Goal: Transaction & Acquisition: Purchase product/service

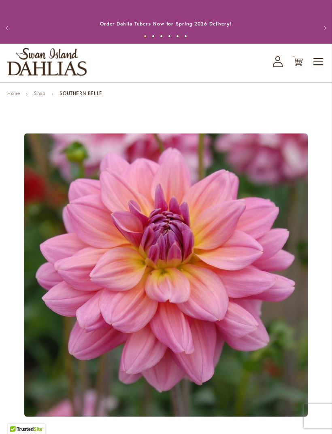
scroll to position [5, 0]
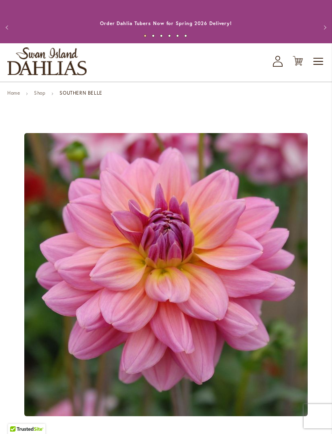
click at [42, 93] on link "Shop" at bounding box center [39, 93] width 11 height 6
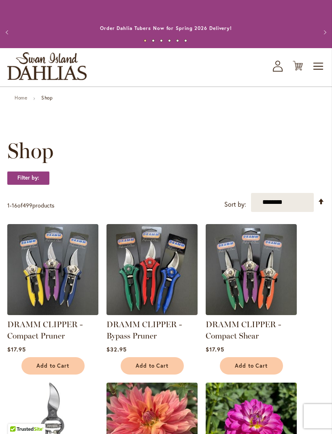
click at [44, 71] on img "store logo" at bounding box center [46, 66] width 79 height 28
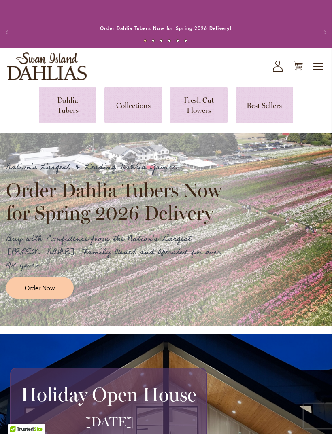
click at [77, 101] on link at bounding box center [67, 105] width 57 height 36
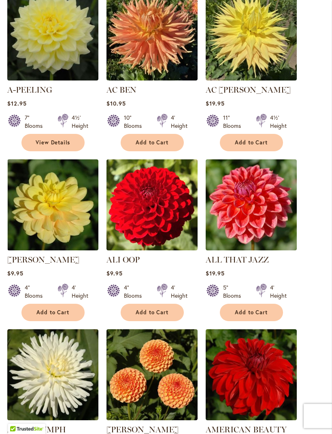
scroll to position [349, 0]
click at [267, 313] on span "Add to Cart" at bounding box center [251, 312] width 33 height 7
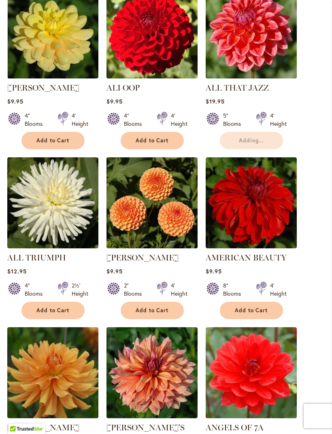
scroll to position [554, 0]
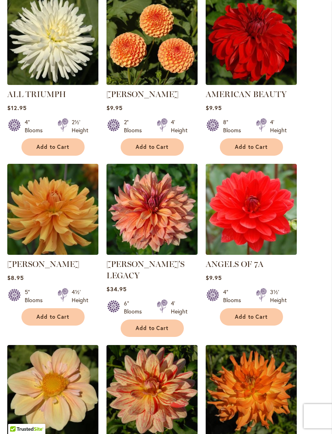
click at [165, 325] on span "Add to Cart" at bounding box center [152, 328] width 33 height 7
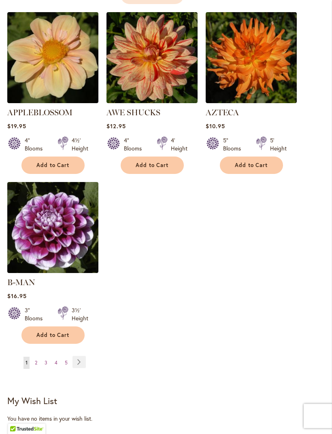
scroll to position [1039, 0]
click at [38, 357] on link "Page 2" at bounding box center [36, 363] width 6 height 12
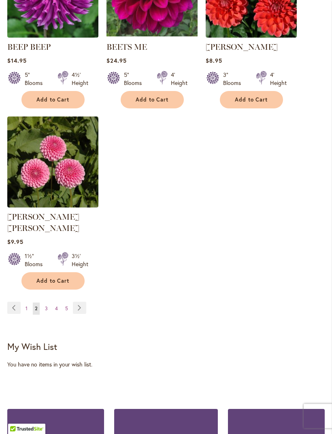
scroll to position [1070, 0]
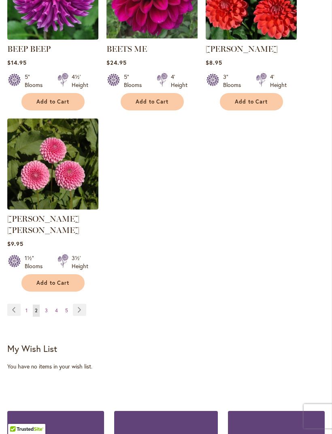
click at [47, 308] on span "3" at bounding box center [46, 311] width 3 height 6
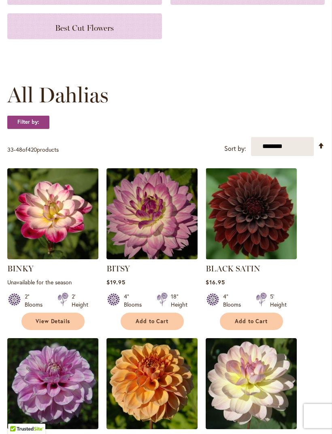
scroll to position [170, 0]
click at [263, 320] on span "Add to Cart" at bounding box center [251, 321] width 33 height 7
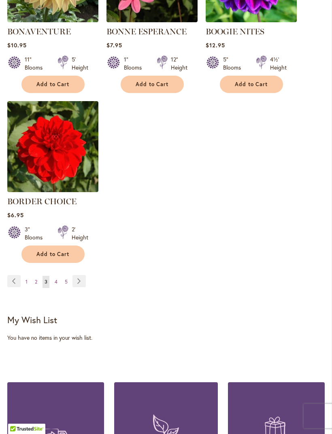
scroll to position [1108, 0]
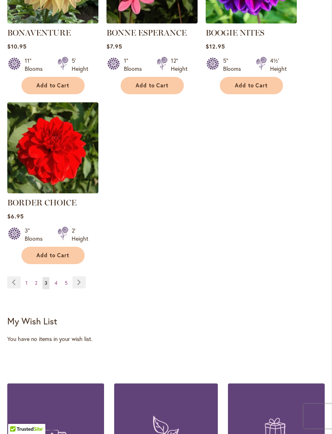
click at [56, 282] on span "4" at bounding box center [56, 283] width 3 height 6
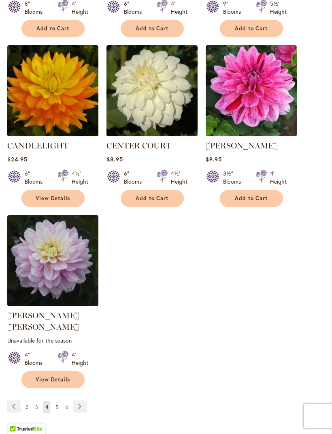
scroll to position [985, 0]
click at [55, 404] on span "5" at bounding box center [56, 407] width 3 height 6
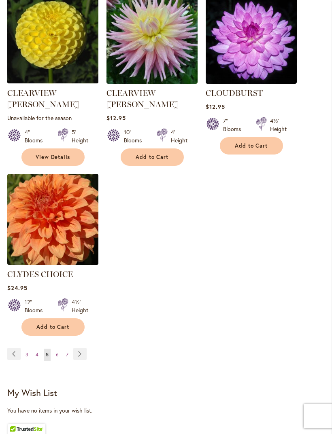
scroll to position [1038, 0]
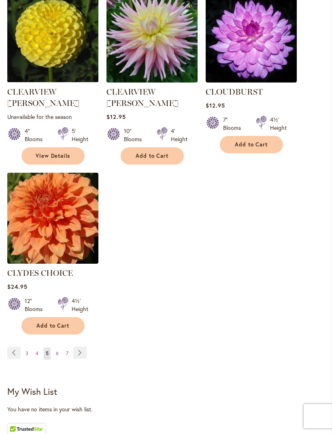
click at [57, 350] on span "6" at bounding box center [57, 353] width 3 height 6
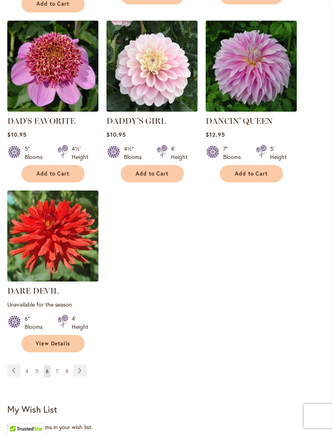
scroll to position [1029, 0]
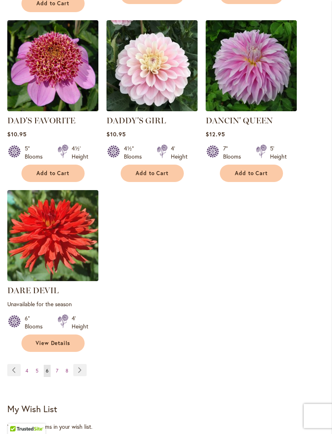
click at [55, 365] on link "Page 7" at bounding box center [57, 371] width 6 height 12
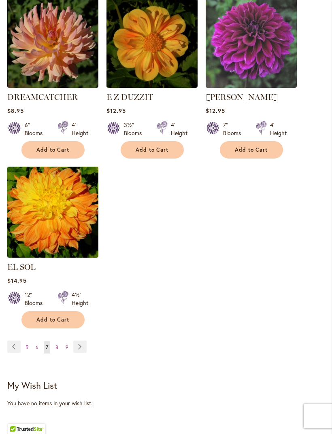
scroll to position [1038, 0]
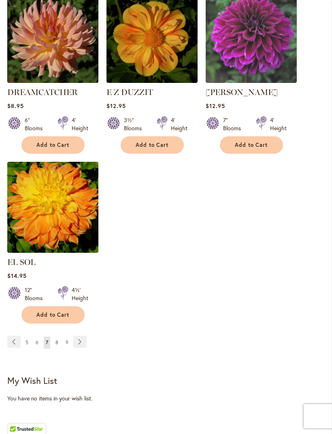
click at [57, 340] on span "8" at bounding box center [56, 343] width 3 height 6
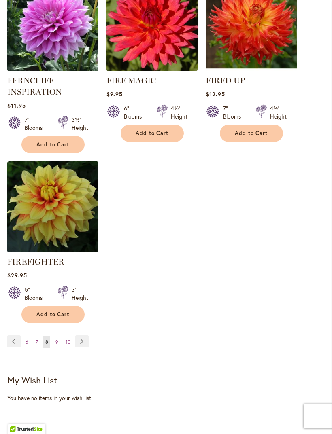
scroll to position [1068, 0]
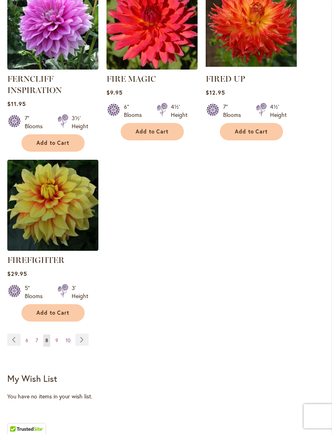
click at [56, 339] on span "9" at bounding box center [56, 341] width 3 height 6
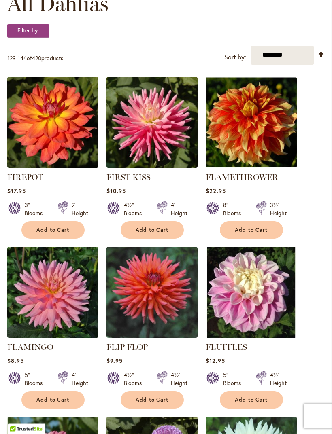
scroll to position [263, 0]
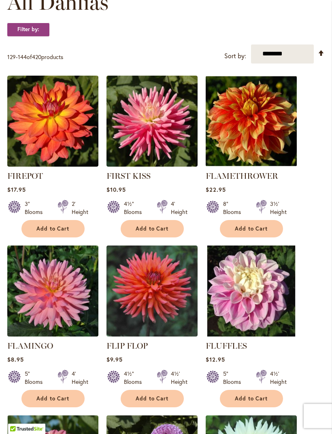
click at [70, 226] on button "Add to Cart" at bounding box center [52, 229] width 63 height 17
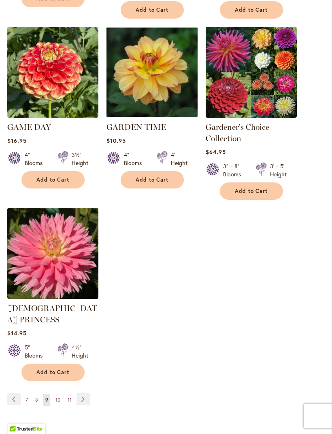
scroll to position [1047, 0]
click at [59, 397] on span "10" at bounding box center [57, 400] width 5 height 6
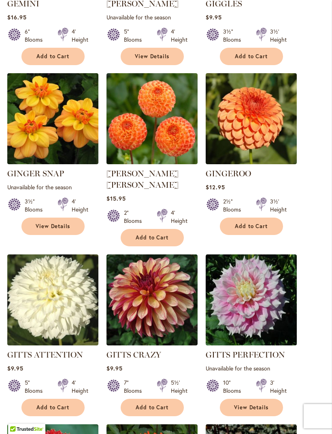
scroll to position [436, 0]
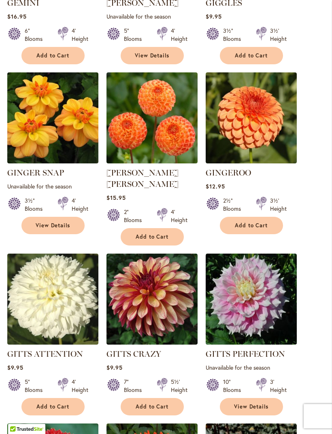
click at [160, 403] on span "Add to Cart" at bounding box center [152, 406] width 33 height 7
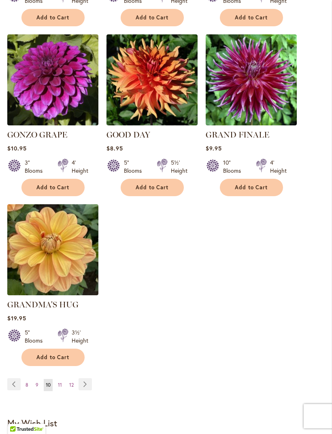
scroll to position [1026, 0]
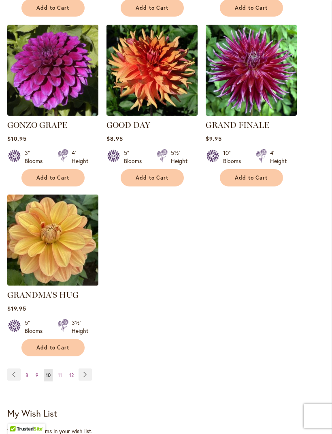
click at [60, 373] on span "11" at bounding box center [60, 376] width 4 height 6
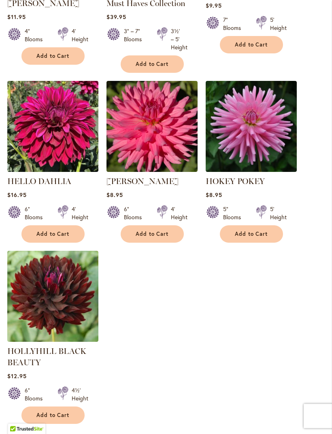
scroll to position [975, 0]
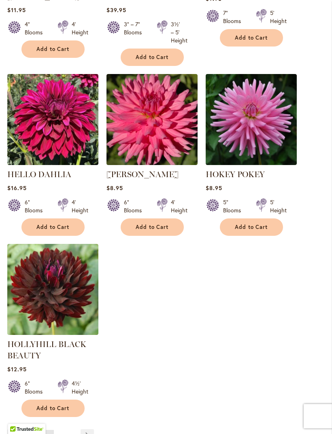
click at [63, 410] on span "Add to Cart" at bounding box center [52, 408] width 33 height 7
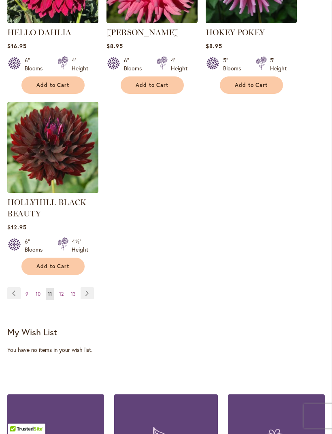
scroll to position [1138, 0]
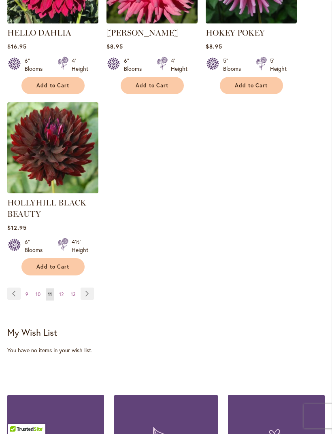
click at [61, 296] on span "12" at bounding box center [61, 294] width 4 height 6
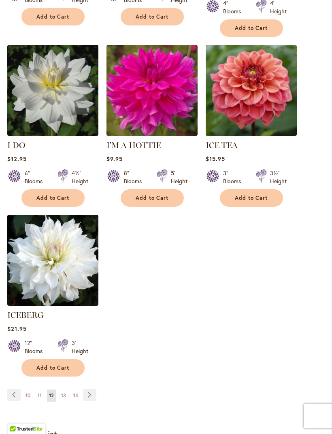
scroll to position [990, 0]
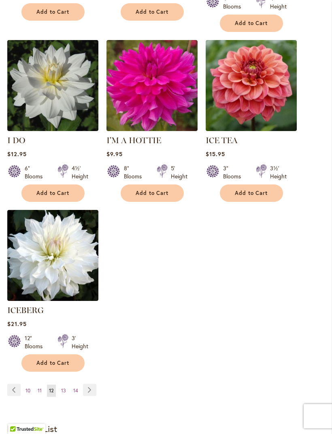
click at [64, 388] on span "13" at bounding box center [63, 391] width 5 height 6
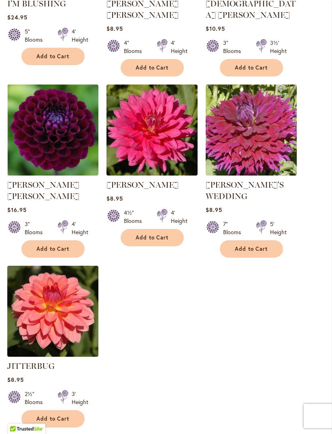
scroll to position [954, 0]
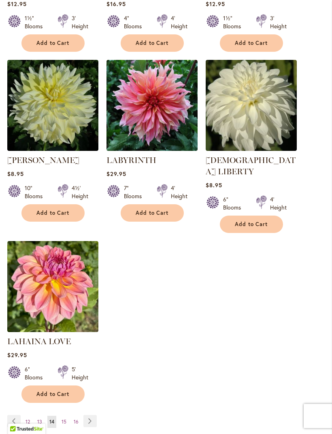
scroll to position [959, 0]
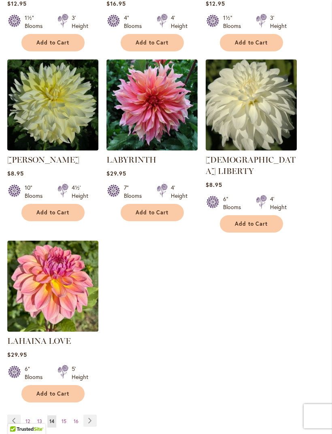
click at [64, 418] on span "15" at bounding box center [64, 421] width 5 height 6
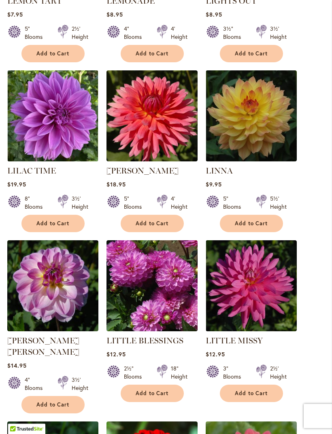
scroll to position [620, 0]
click at [172, 215] on button "Add to Cart" at bounding box center [152, 223] width 63 height 17
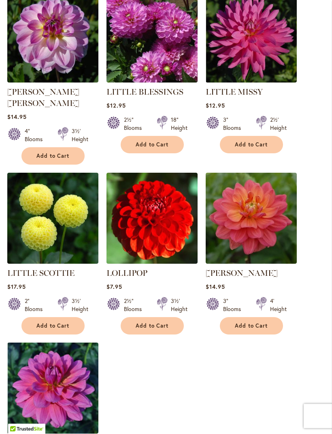
scroll to position [868, 0]
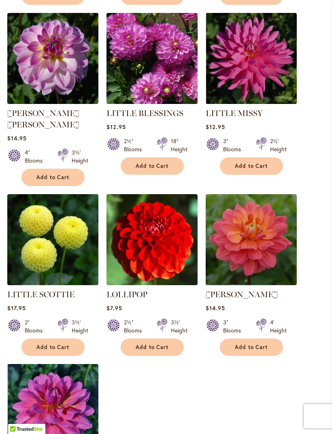
click at [265, 344] on span "Add to Cart" at bounding box center [251, 347] width 33 height 7
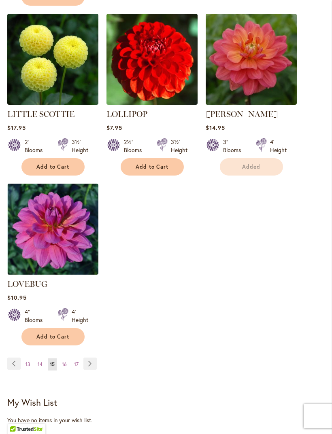
scroll to position [1054, 0]
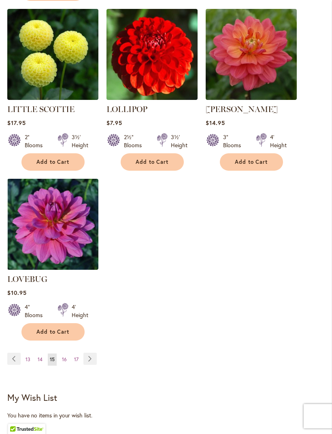
click at [64, 357] on span "16" at bounding box center [64, 360] width 5 height 6
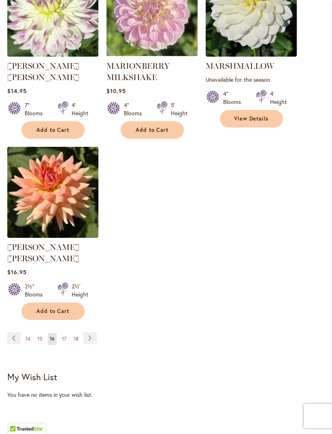
scroll to position [1066, 0]
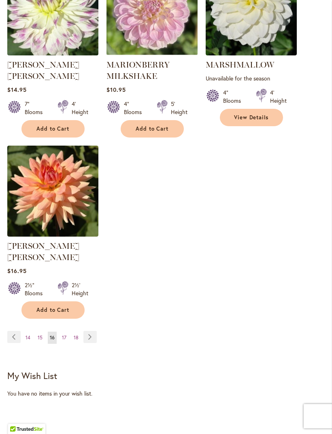
click at [65, 335] on span "17" at bounding box center [64, 338] width 4 height 6
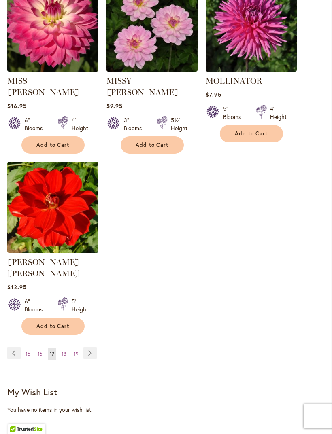
scroll to position [1023, 0]
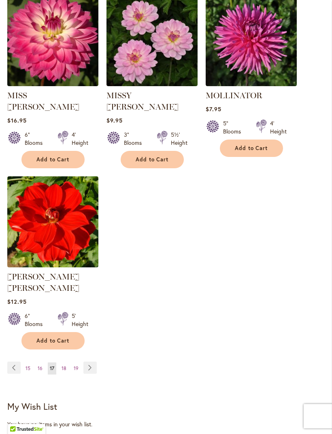
click at [64, 365] on span "18" at bounding box center [64, 368] width 5 height 6
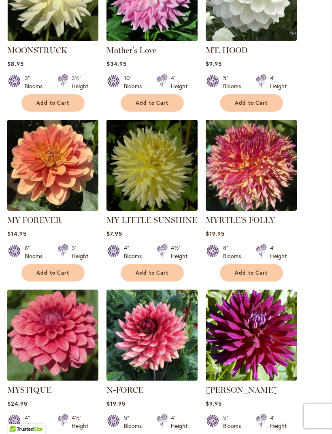
scroll to position [391, 0]
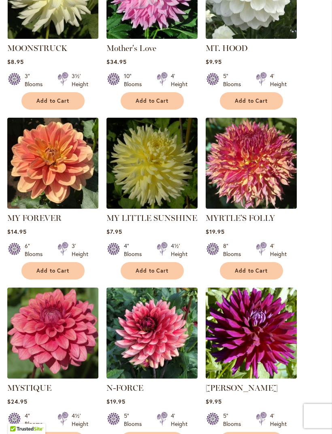
click at [265, 270] on span "Add to Cart" at bounding box center [251, 271] width 33 height 7
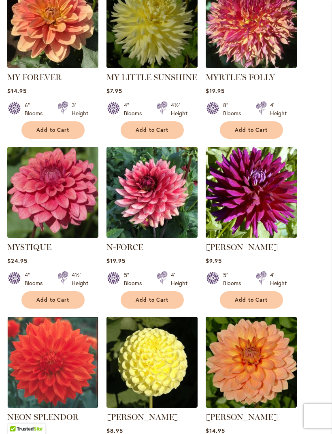
click at [68, 300] on span "Add to Cart" at bounding box center [52, 300] width 33 height 7
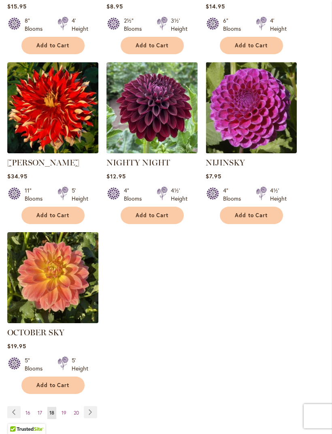
scroll to position [974, 0]
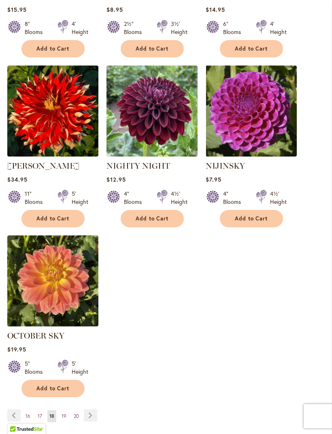
click at [57, 389] on span "Add to Cart" at bounding box center [52, 388] width 33 height 7
click at [64, 414] on span "19" at bounding box center [64, 416] width 5 height 6
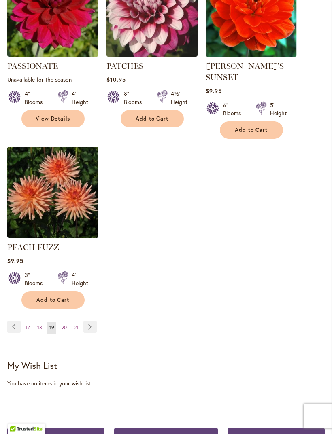
scroll to position [1066, 0]
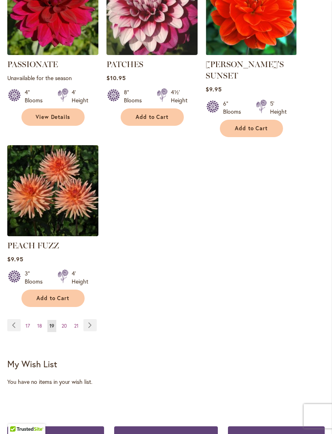
click at [66, 323] on span "20" at bounding box center [64, 326] width 5 height 6
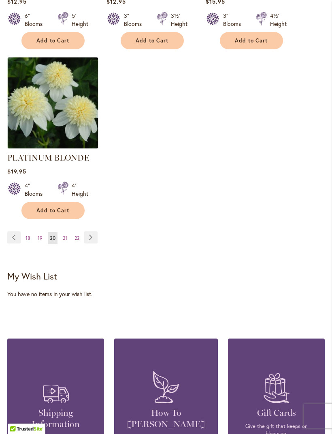
scroll to position [1164, 0]
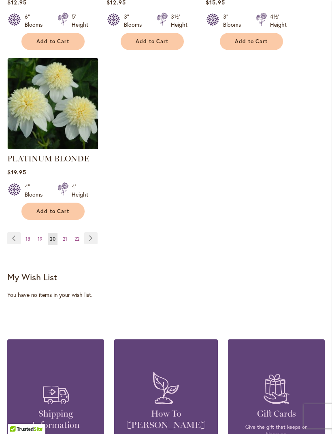
click at [67, 236] on span "21" at bounding box center [65, 239] width 4 height 6
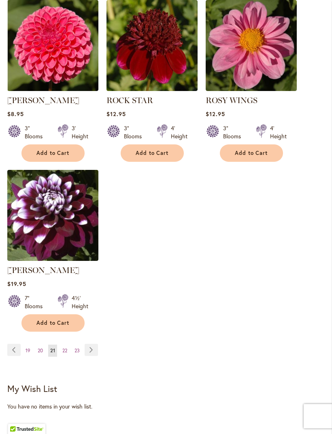
scroll to position [1033, 0]
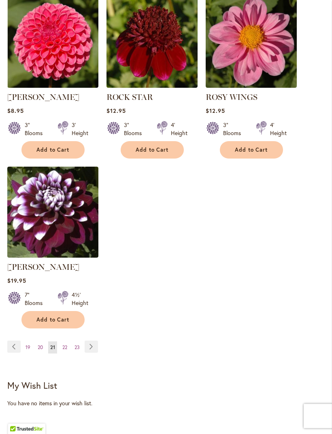
click at [68, 348] on link "Page 22" at bounding box center [64, 348] width 9 height 12
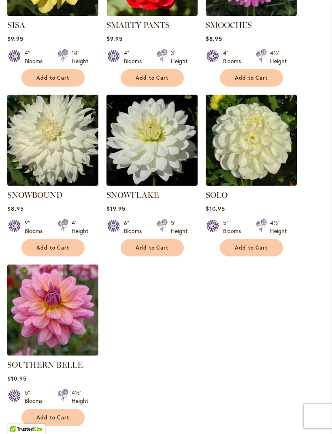
scroll to position [941, 0]
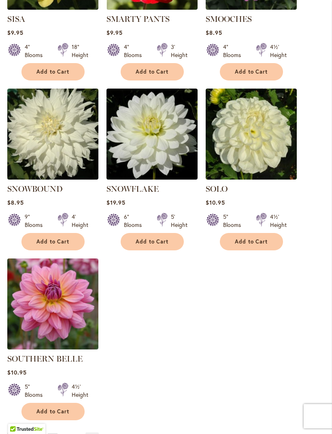
click at [65, 434] on span "23" at bounding box center [65, 439] width 5 height 6
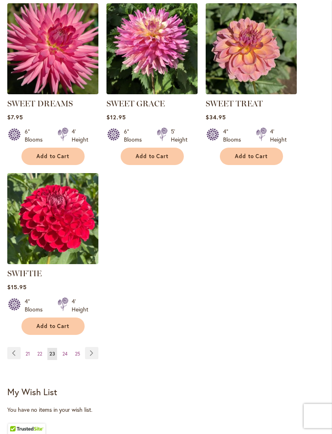
scroll to position [1027, 0]
click at [65, 354] on span "24" at bounding box center [64, 354] width 5 height 6
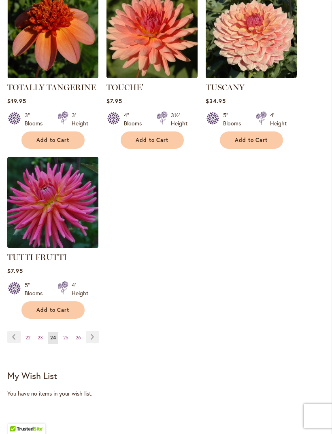
scroll to position [1043, 0]
click at [69, 332] on link "Page 25" at bounding box center [65, 338] width 9 height 12
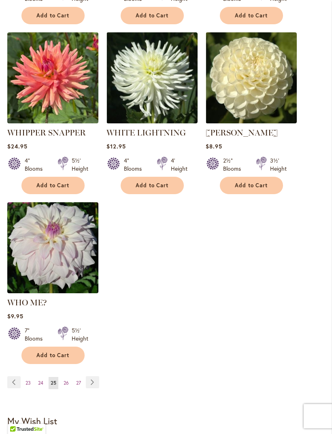
scroll to position [1008, 0]
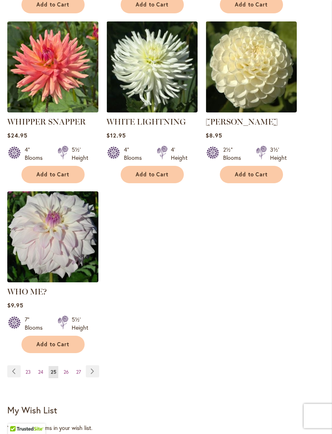
click at [69, 367] on link "Page 26" at bounding box center [66, 373] width 9 height 12
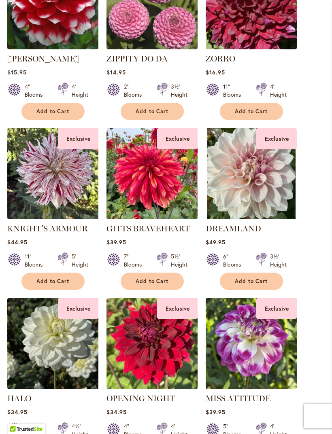
scroll to position [720, 0]
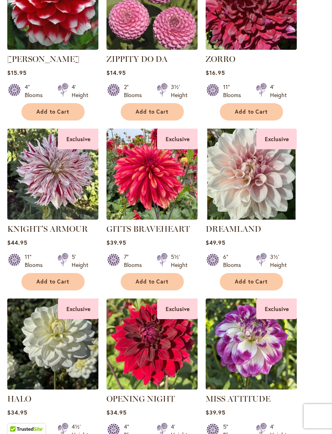
click at [265, 282] on span "Add to Cart" at bounding box center [251, 281] width 33 height 7
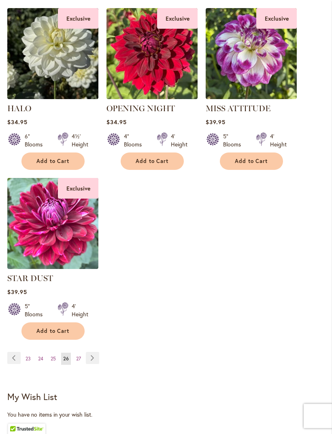
scroll to position [1032, 0]
click at [77, 359] on span "27" at bounding box center [78, 359] width 5 height 6
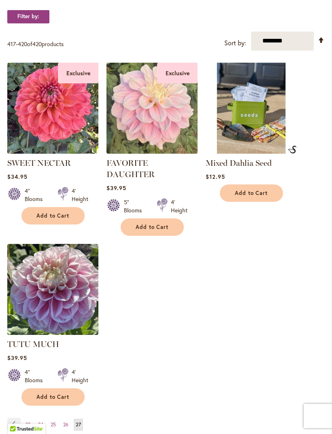
scroll to position [276, 0]
click at [70, 214] on button "Add to Cart" at bounding box center [52, 215] width 63 height 17
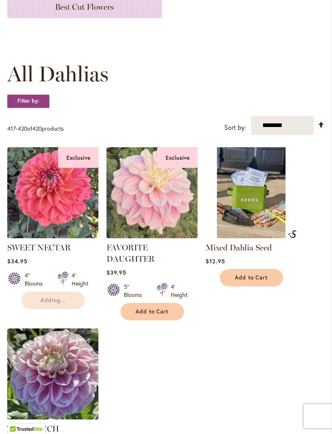
scroll to position [0, 0]
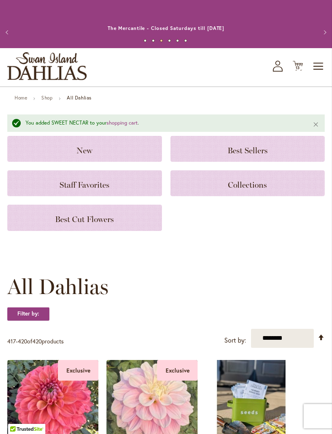
click at [300, 65] on span "13" at bounding box center [297, 67] width 5 height 5
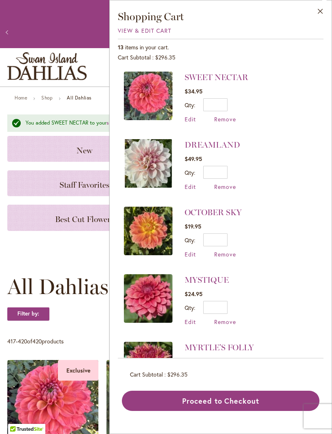
click at [322, 13] on button "Close" at bounding box center [320, 12] width 22 height 25
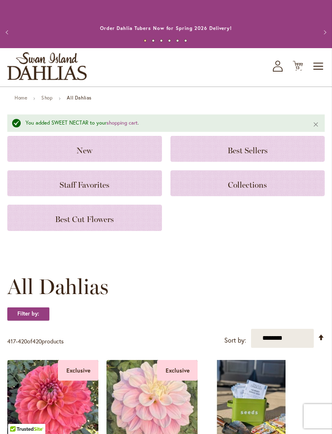
click at [318, 69] on span "Toggle Nav" at bounding box center [318, 66] width 12 height 16
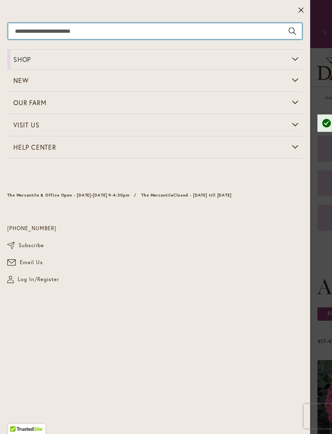
click at [183, 29] on input "Search" at bounding box center [155, 31] width 294 height 16
type input "****"
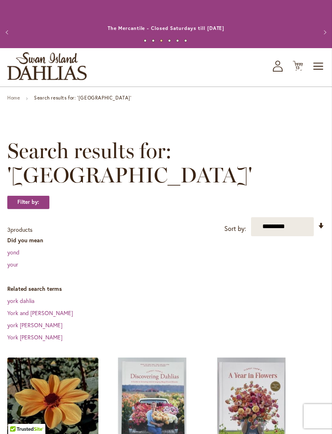
click at [318, 68] on span "Toggle Nav" at bounding box center [318, 66] width 12 height 16
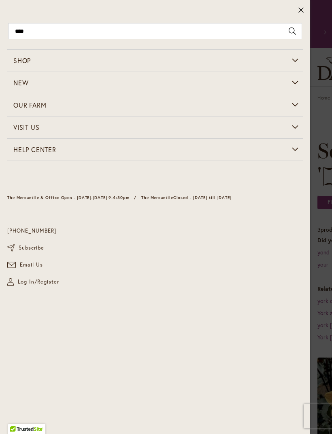
click at [187, 21] on div "Search Search **** Advanced Search Search Menu Shop All Shop Dahlia Tubers Coll…" at bounding box center [155, 217] width 310 height 434
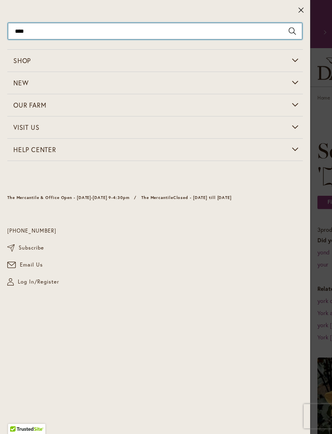
click at [274, 36] on input "****" at bounding box center [155, 31] width 294 height 16
type input "*"
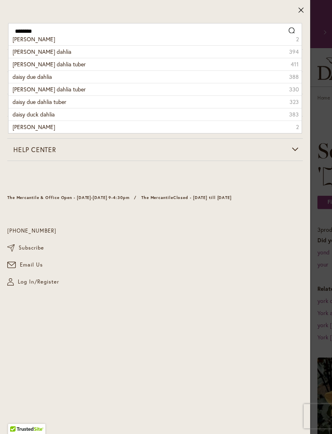
click at [81, 54] on li "Daisy duke dahlia 394" at bounding box center [154, 51] width 293 height 13
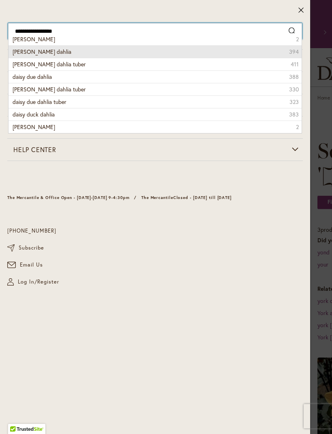
type input "**********"
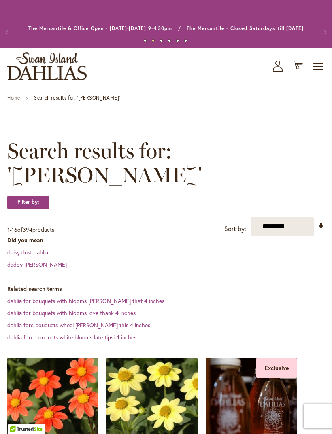
click at [314, 68] on span "Toggle Nav" at bounding box center [318, 66] width 12 height 16
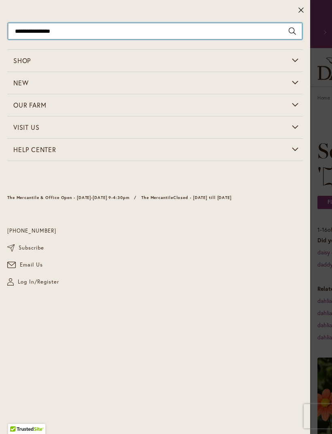
click at [187, 31] on input "**********" at bounding box center [155, 31] width 294 height 16
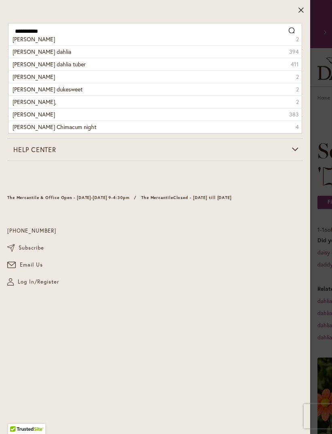
click at [253, 40] on li "[PERSON_NAME] 2" at bounding box center [154, 39] width 293 height 12
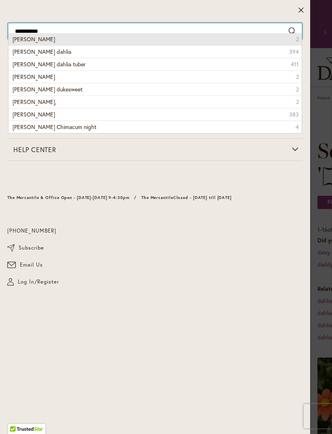
type input "**********"
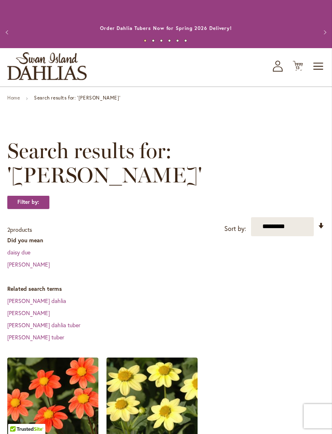
click at [317, 61] on span "Toggle Nav" at bounding box center [318, 66] width 12 height 16
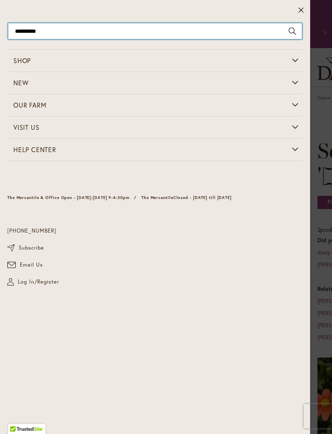
click at [158, 31] on input "**********" at bounding box center [155, 31] width 294 height 16
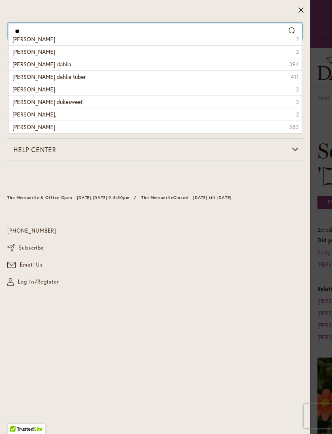
type input "*"
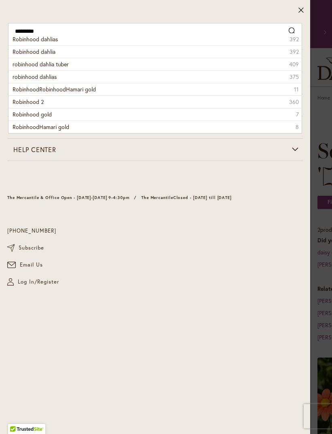
click at [259, 66] on li "robinhood dahlia tuber 409" at bounding box center [154, 64] width 293 height 13
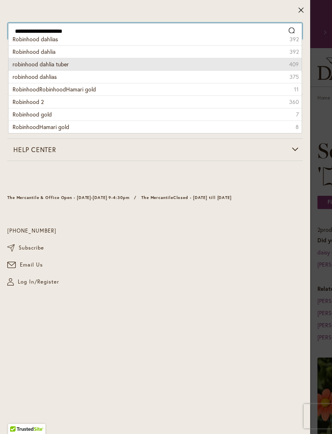
type input "**********"
